Goal: Navigation & Orientation: Find specific page/section

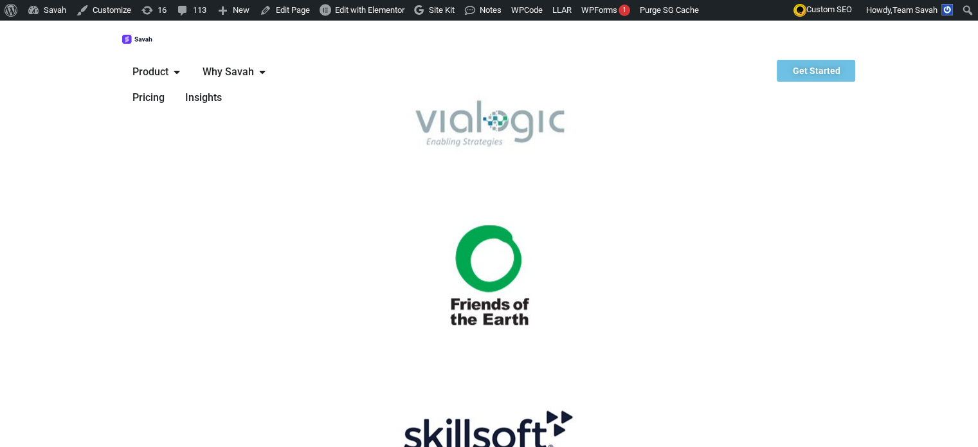
scroll to position [1262, 0]
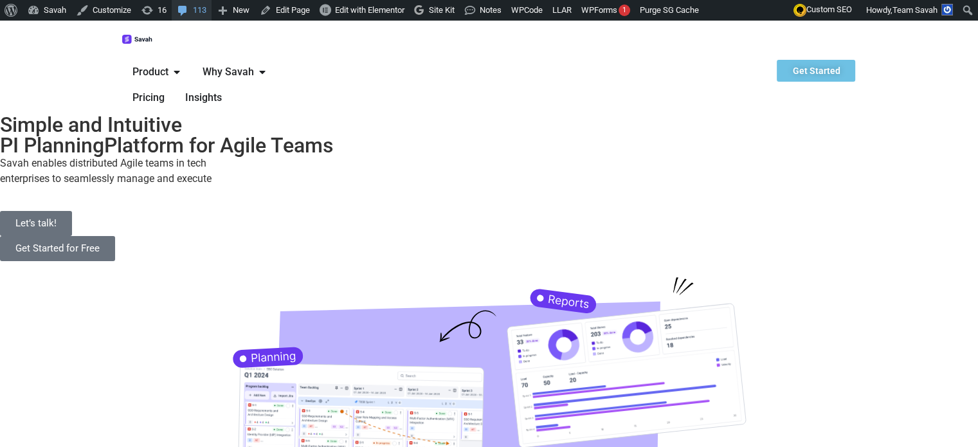
scroll to position [14, 0]
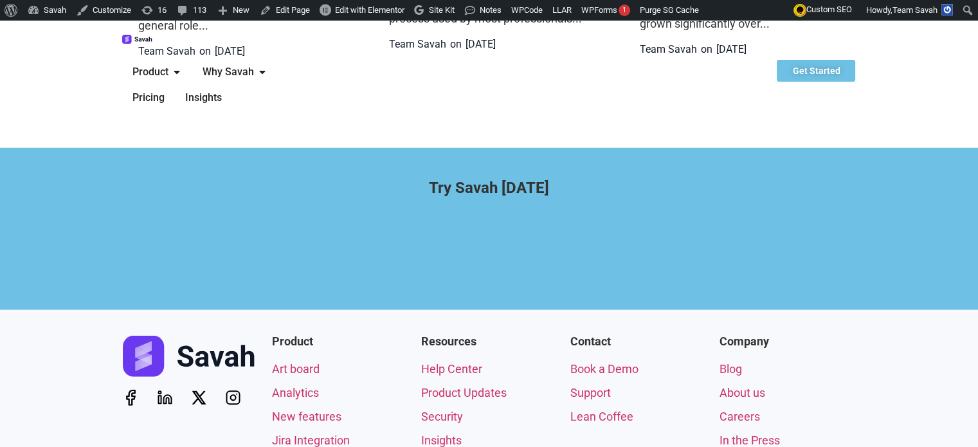
scroll to position [3489, 0]
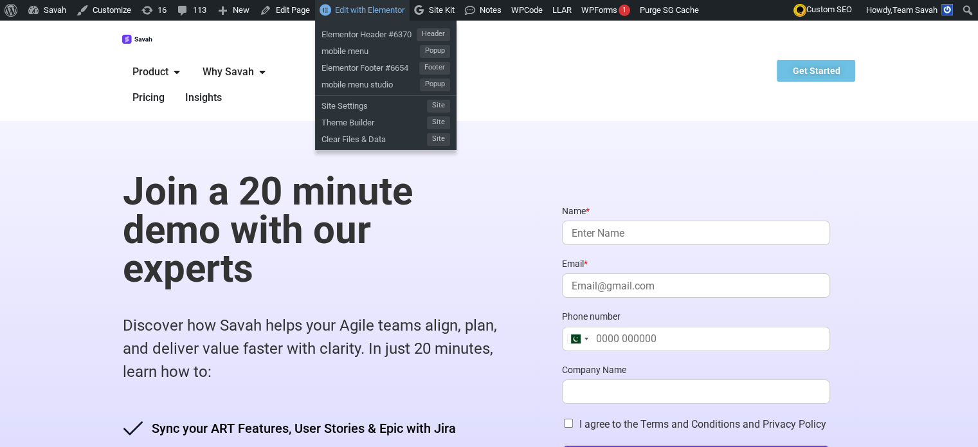
click at [373, 7] on span "Edit with Elementor" at bounding box center [369, 10] width 69 height 10
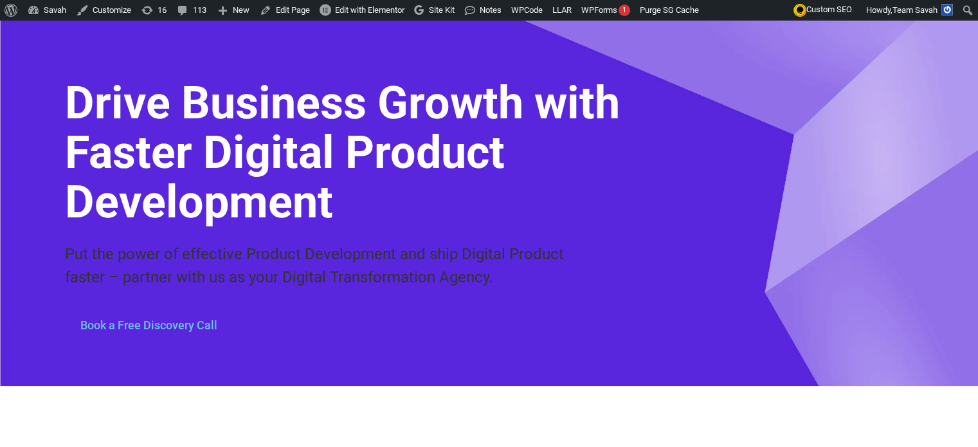
scroll to position [167, 0]
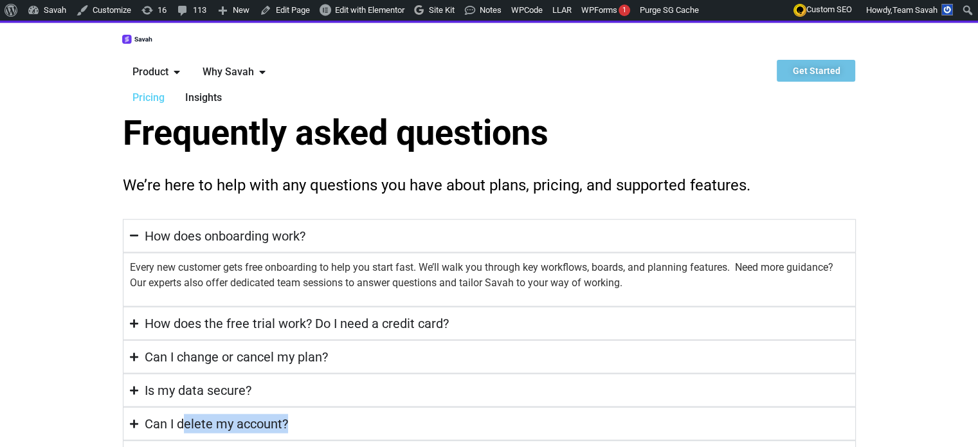
scroll to position [2841, 0]
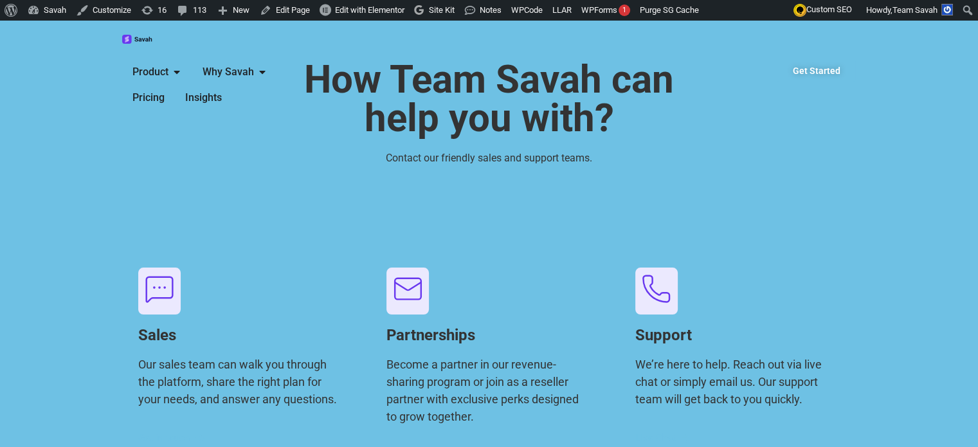
scroll to position [169, 0]
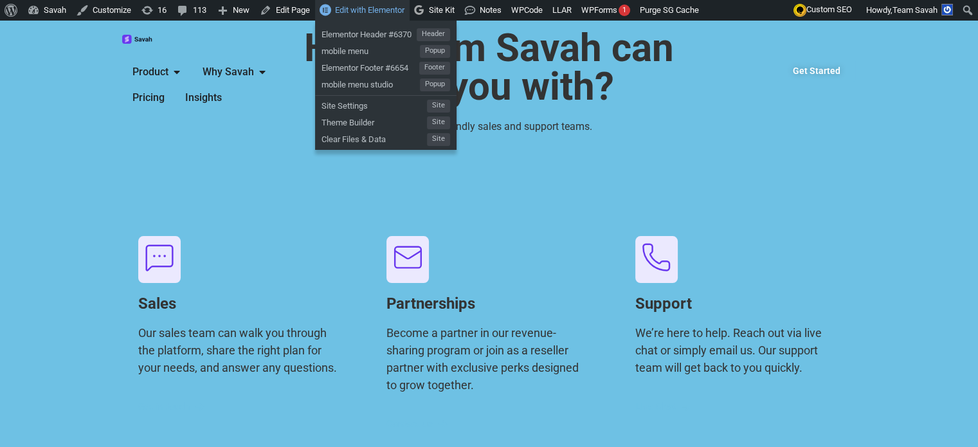
click at [387, 15] on span "Edit with Elementor" at bounding box center [369, 10] width 69 height 10
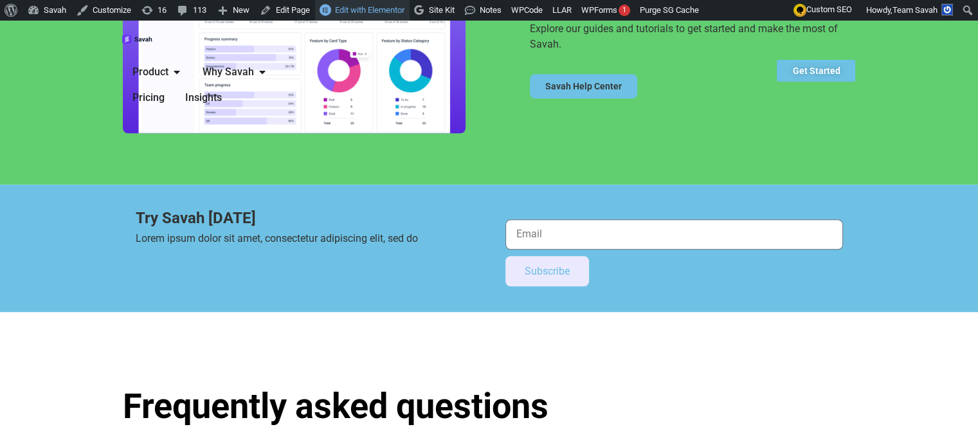
scroll to position [1118, 0]
